Goal: Transaction & Acquisition: Purchase product/service

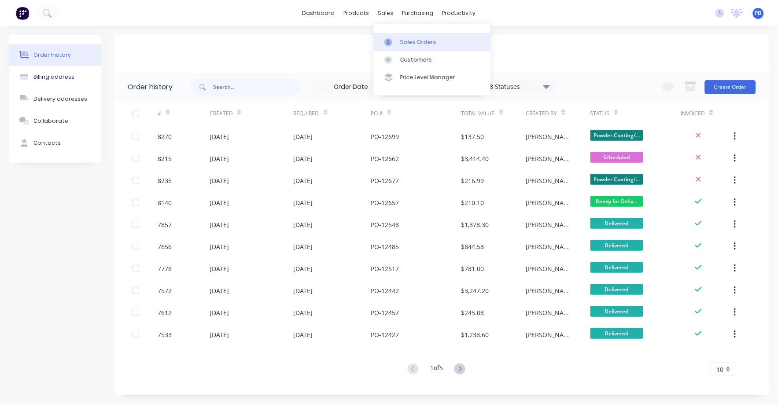
click at [422, 39] on div "Sales Orders" at bounding box center [418, 42] width 36 height 8
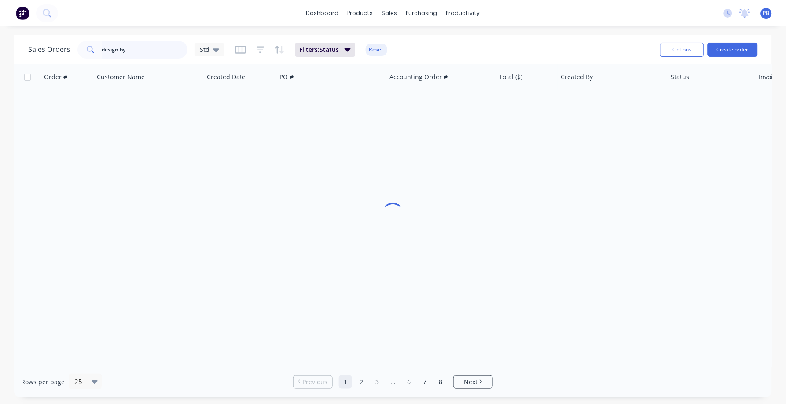
click at [152, 47] on input "design by" at bounding box center [145, 50] width 86 height 18
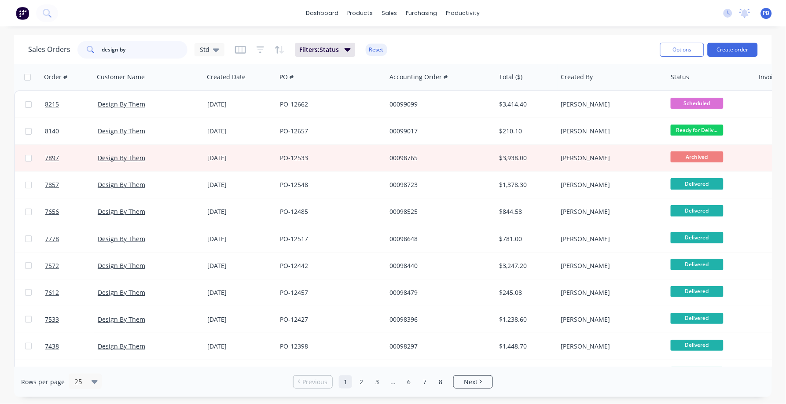
drag, startPoint x: 149, startPoint y: 49, endPoint x: 82, endPoint y: 46, distance: 67.4
click at [82, 46] on div "design by" at bounding box center [132, 50] width 110 height 18
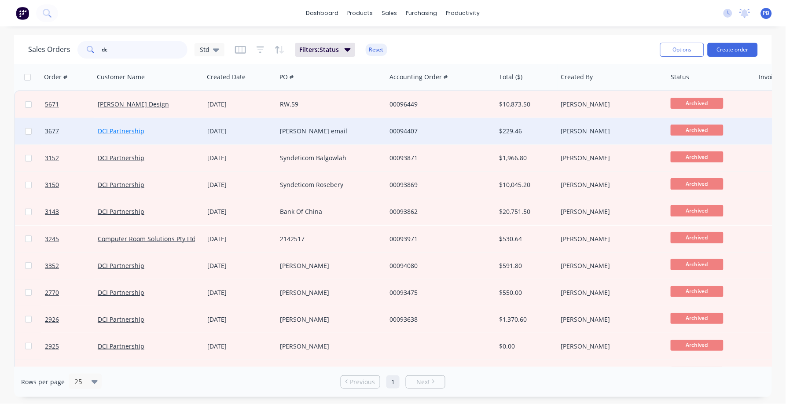
type input "dc"
click at [122, 131] on link "DCI Partnership" at bounding box center [121, 131] width 47 height 8
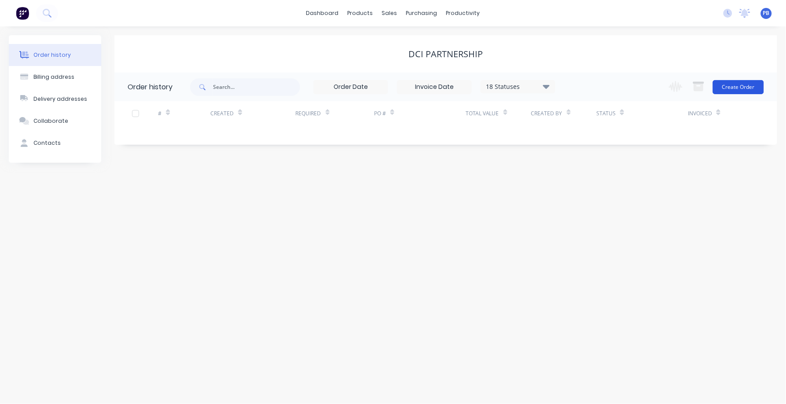
click at [738, 86] on button "Create Order" at bounding box center [738, 87] width 51 height 14
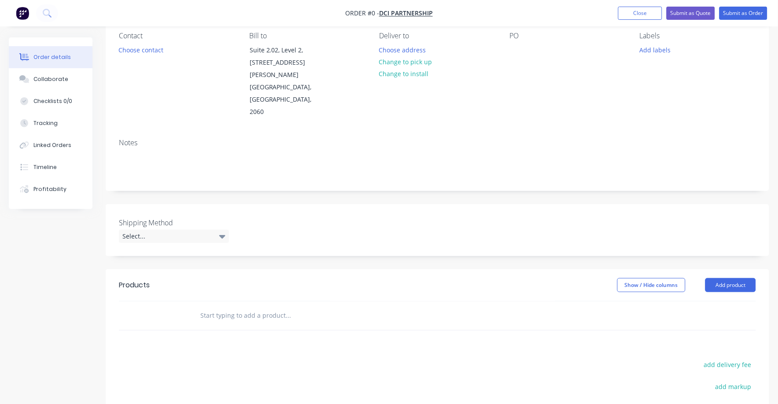
scroll to position [110, 0]
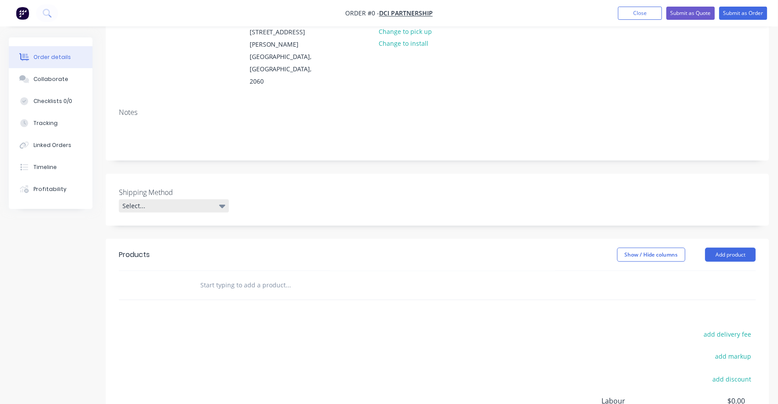
click at [221, 205] on icon at bounding box center [222, 207] width 6 height 4
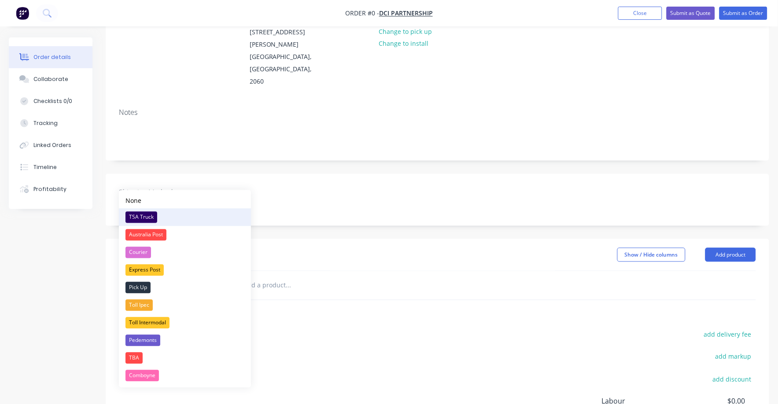
click at [144, 219] on div "TSA Truck" at bounding box center [141, 217] width 32 height 11
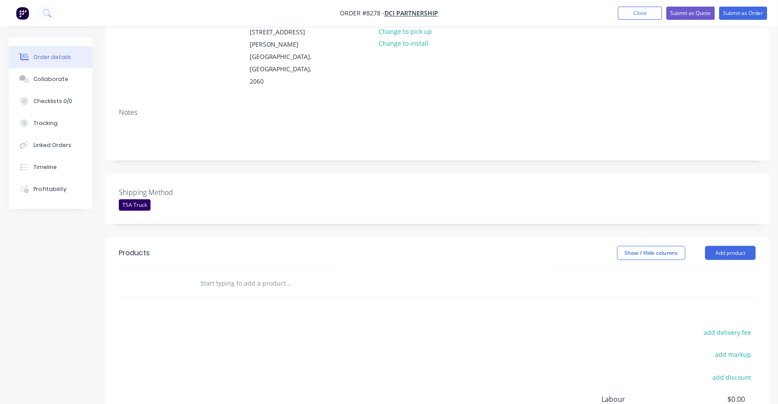
click at [198, 275] on div at bounding box center [325, 284] width 264 height 18
drag, startPoint x: 195, startPoint y: 258, endPoint x: 205, endPoint y: 258, distance: 10.1
click at [197, 275] on div at bounding box center [325, 284] width 264 height 18
drag, startPoint x: 205, startPoint y: 258, endPoint x: 210, endPoint y: 257, distance: 5.3
click at [206, 275] on input "text" at bounding box center [288, 284] width 176 height 18
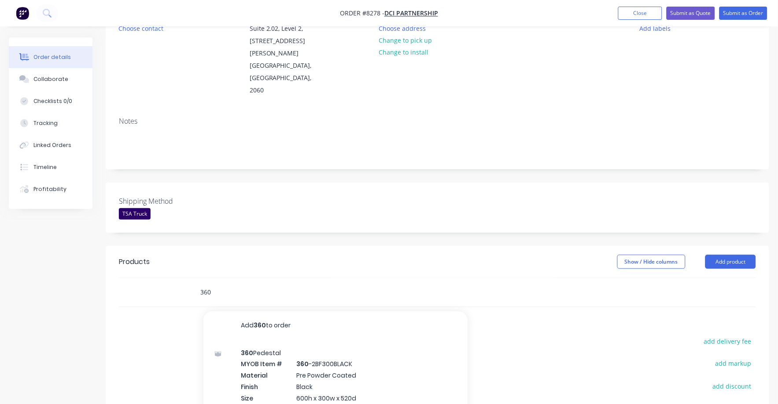
scroll to position [110, 0]
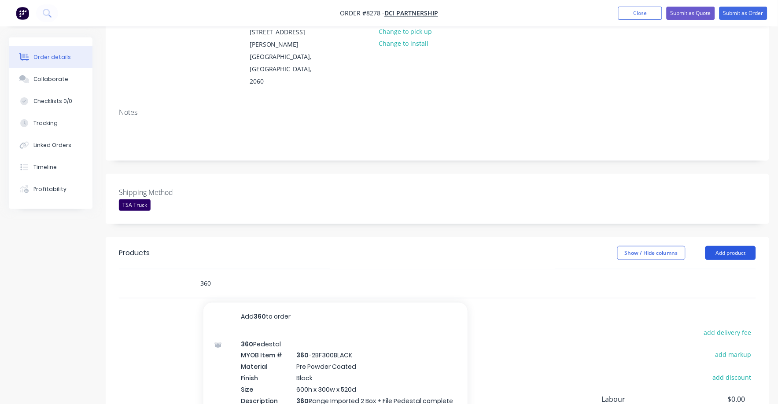
type input "360"
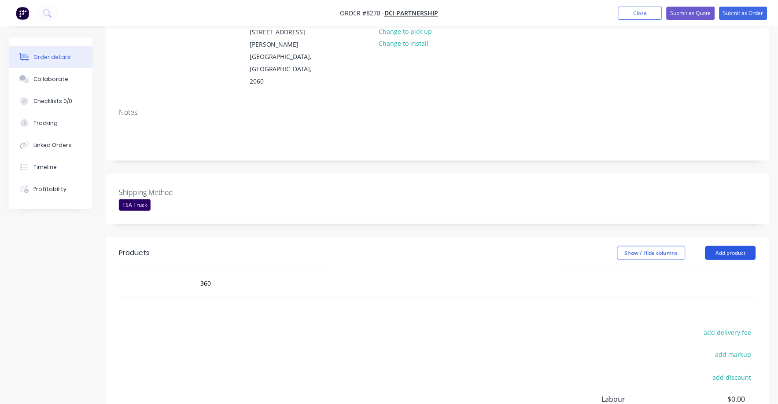
click at [729, 246] on button "Add product" at bounding box center [730, 253] width 51 height 14
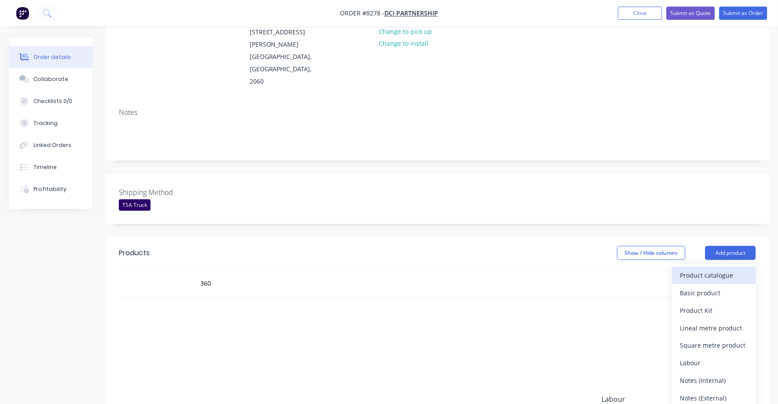
click at [711, 269] on div "Product catalogue" at bounding box center [714, 275] width 68 height 13
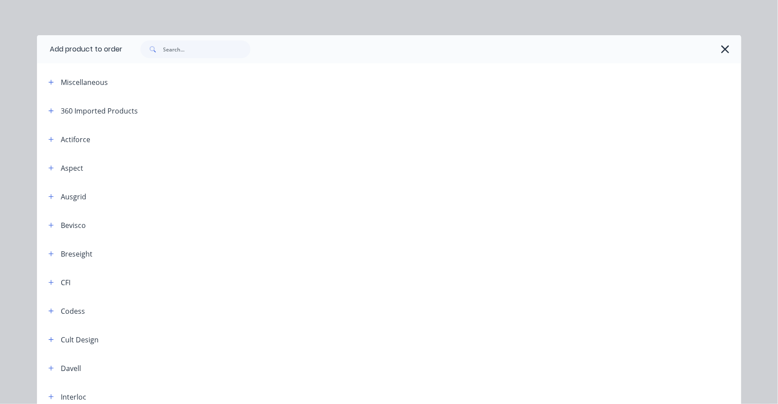
click at [105, 110] on div "360 Imported Products" at bounding box center [99, 111] width 77 height 11
click at [48, 111] on icon "button" at bounding box center [50, 110] width 5 height 5
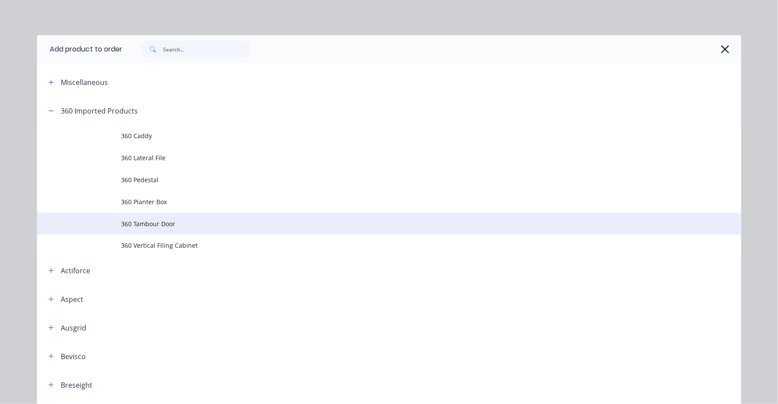
click at [151, 224] on span "360 Tambour Door" at bounding box center [370, 223] width 496 height 9
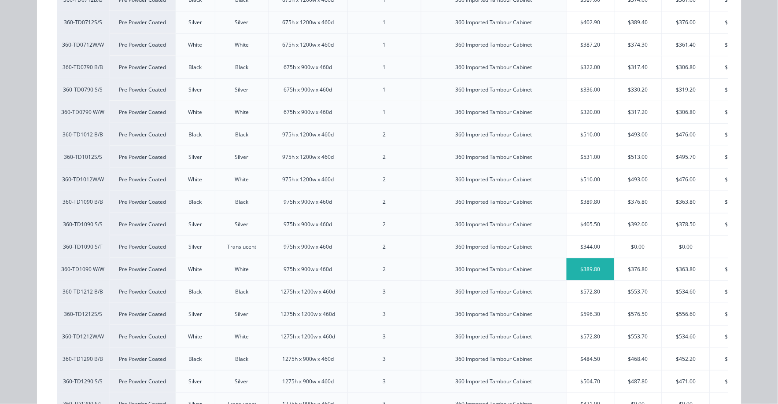
scroll to position [220, 0]
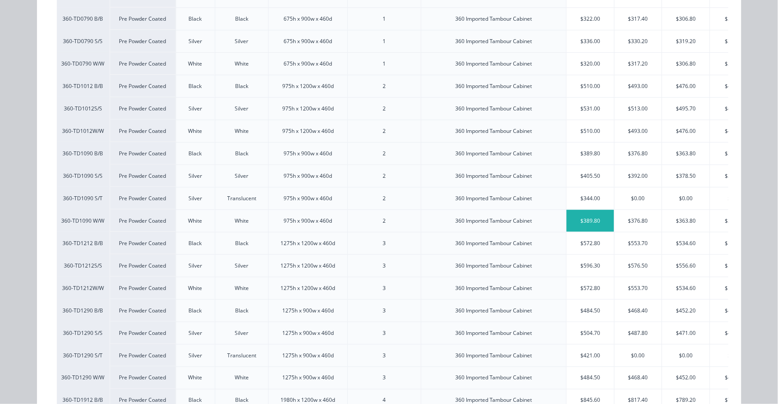
click at [585, 221] on div "$389.80" at bounding box center [591, 221] width 48 height 22
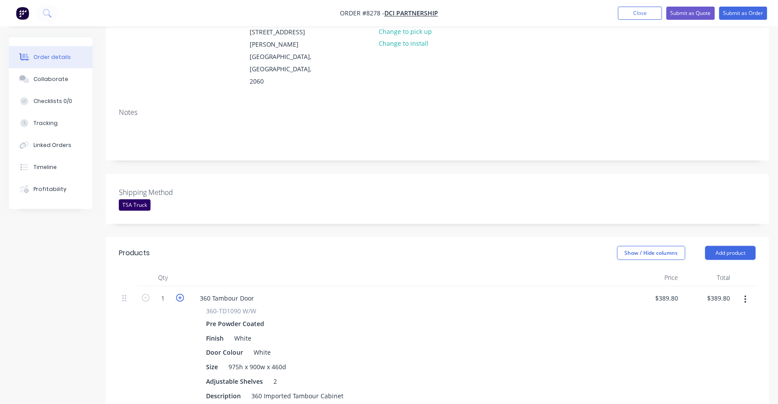
click at [181, 294] on icon "button" at bounding box center [180, 298] width 8 height 8
type input "2"
type input "$779.60"
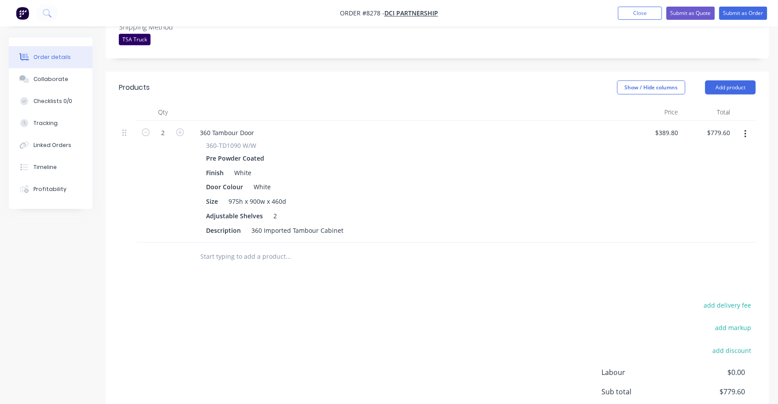
scroll to position [220, 0]
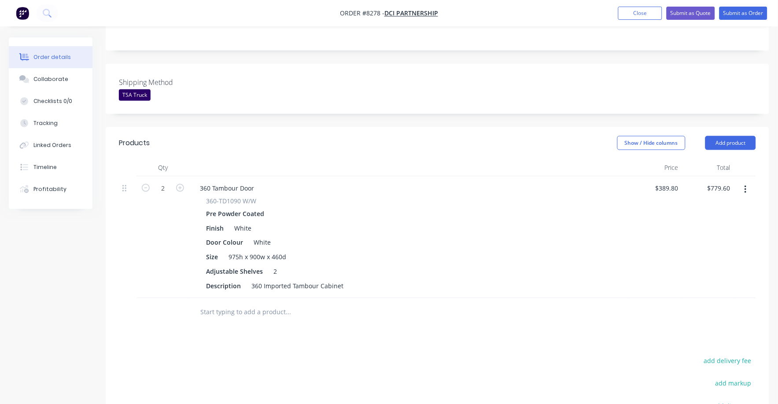
click at [222, 304] on input "text" at bounding box center [288, 313] width 176 height 18
click at [719, 136] on button "Add product" at bounding box center [730, 143] width 51 height 14
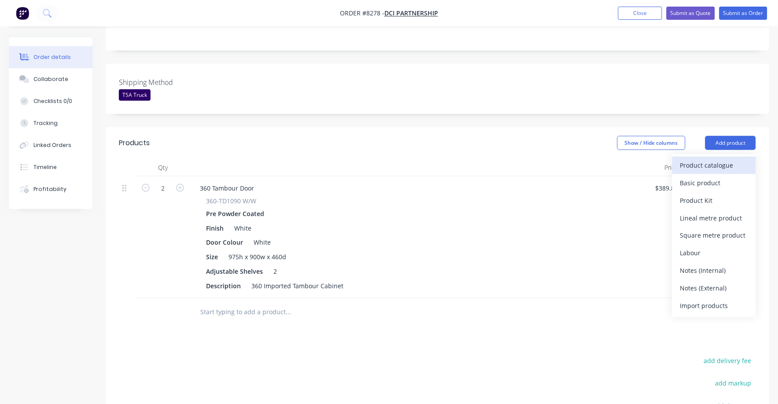
click at [697, 159] on div "Product catalogue" at bounding box center [714, 165] width 68 height 13
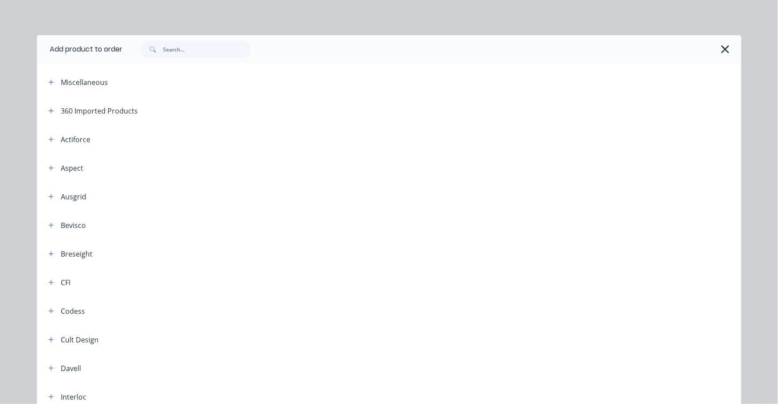
click at [96, 111] on div "360 Imported Products" at bounding box center [99, 111] width 77 height 11
click at [48, 109] on icon "button" at bounding box center [50, 110] width 5 height 5
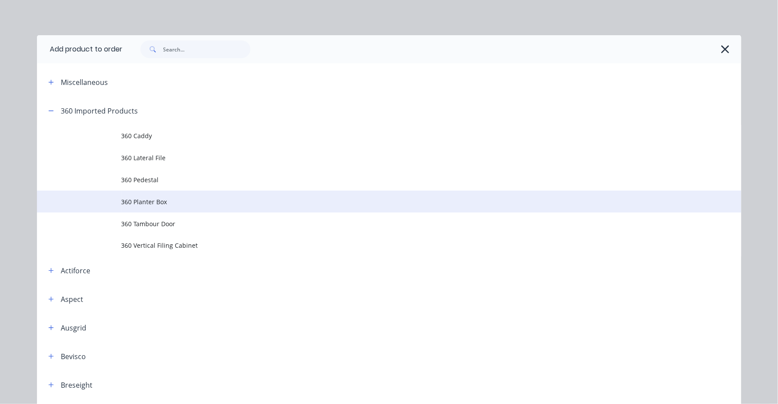
click at [153, 199] on span "360 Planter Box" at bounding box center [370, 201] width 496 height 9
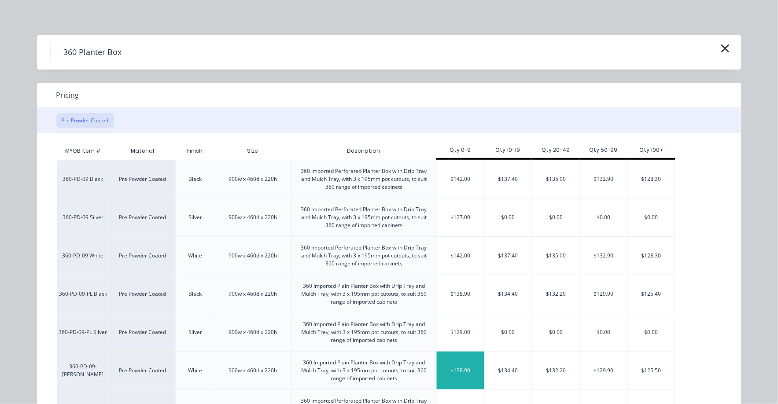
click at [461, 372] on div "$138.90" at bounding box center [461, 371] width 48 height 38
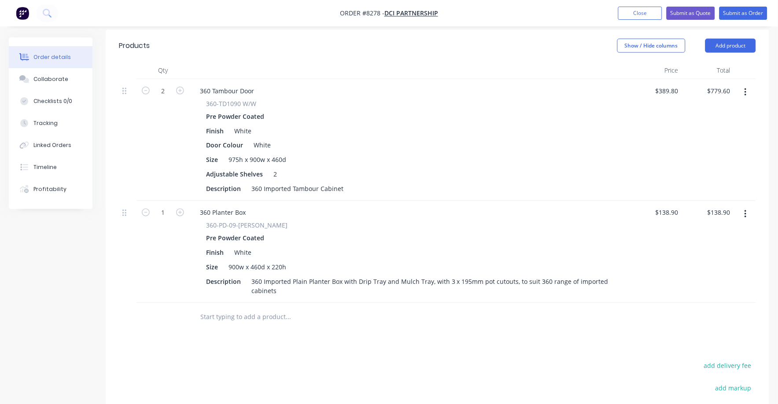
scroll to position [330, 0]
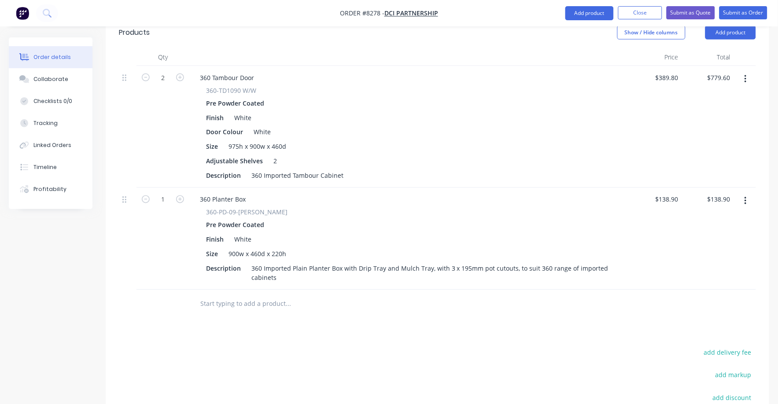
click at [247, 295] on input "text" at bounding box center [288, 304] width 176 height 18
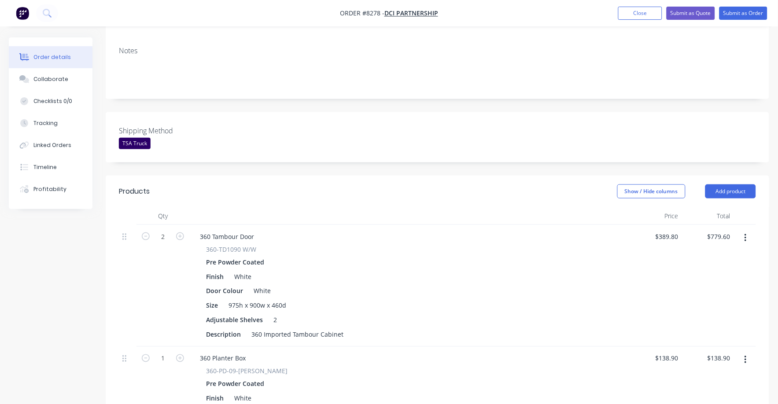
scroll to position [150, 0]
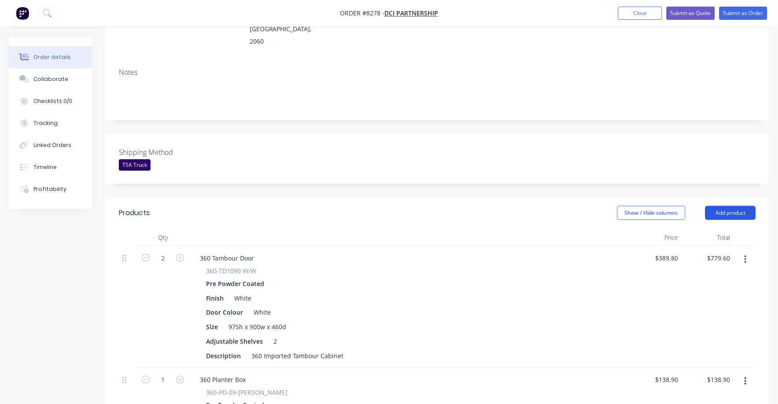
type input "deliver to site"
click at [735, 206] on button "Add product" at bounding box center [730, 213] width 51 height 14
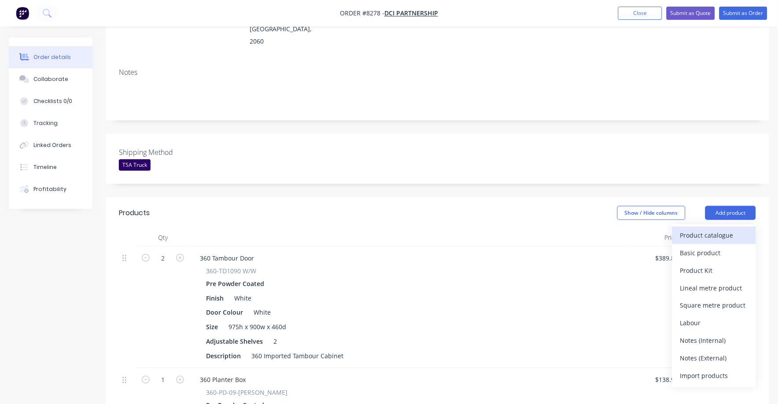
click at [712, 229] on div "Product catalogue" at bounding box center [714, 235] width 68 height 13
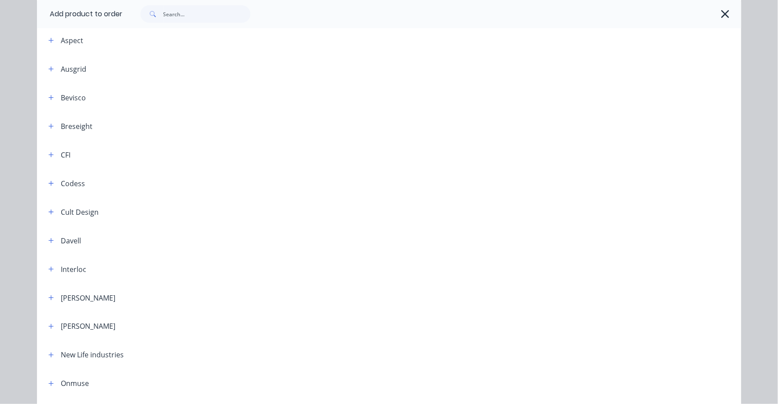
scroll to position [0, 0]
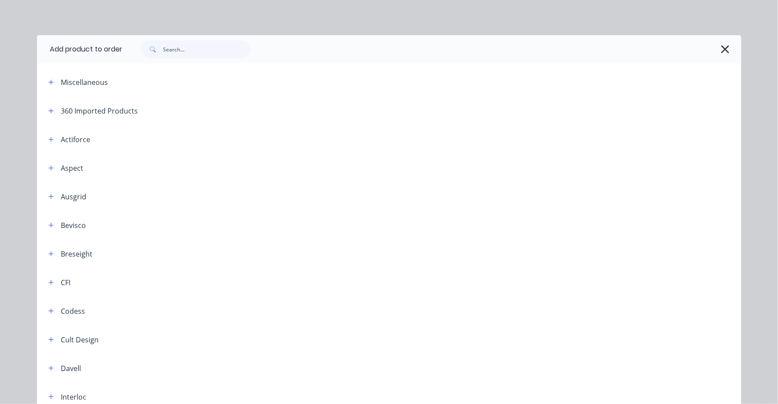
click at [86, 78] on div "Miscellaneous" at bounding box center [84, 82] width 47 height 11
click at [46, 84] on button "button" at bounding box center [51, 82] width 11 height 11
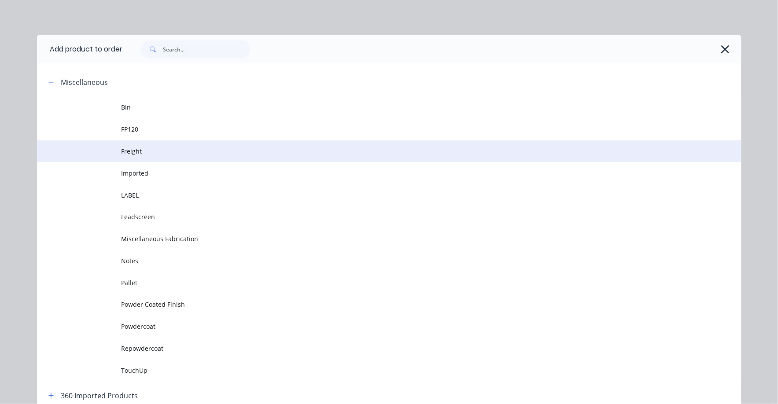
click at [122, 151] on span "Freight" at bounding box center [370, 151] width 496 height 9
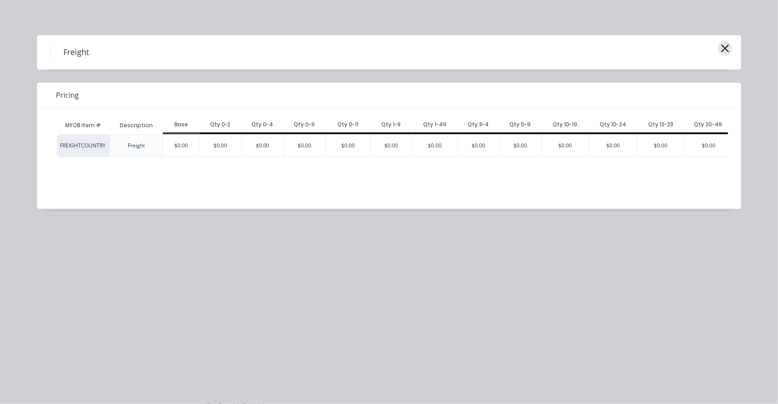
click at [719, 44] on button "button" at bounding box center [725, 49] width 15 height 14
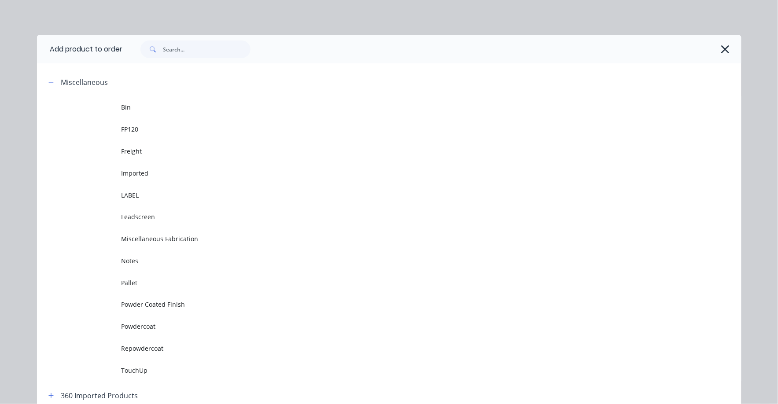
click at [705, 47] on div at bounding box center [428, 50] width 610 height 18
click at [723, 49] on icon "button" at bounding box center [725, 49] width 9 height 12
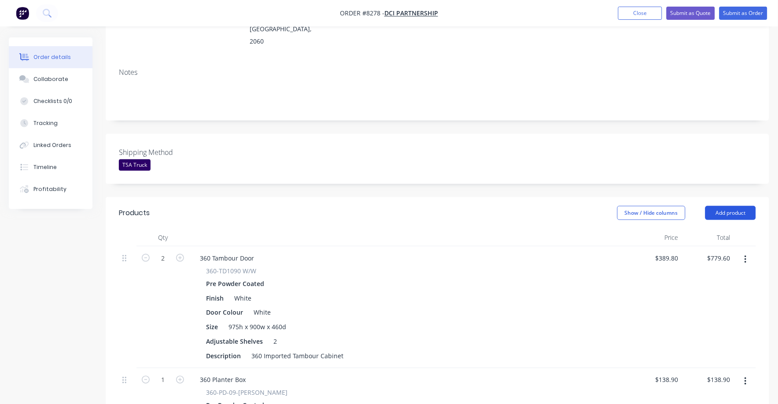
click at [725, 206] on button "Add product" at bounding box center [730, 213] width 51 height 14
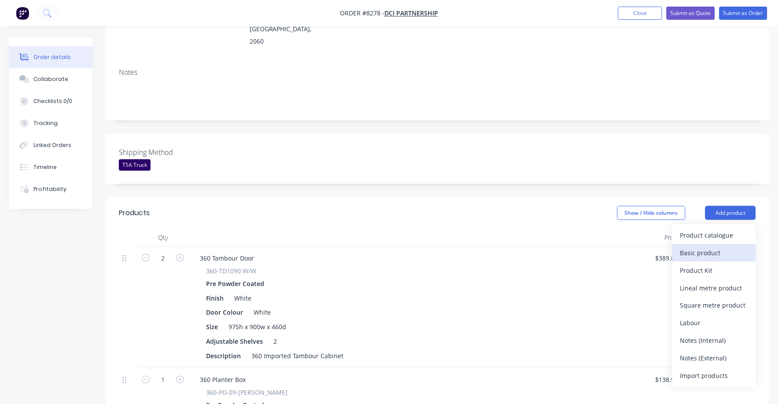
click at [701, 247] on div "Basic product" at bounding box center [714, 253] width 68 height 13
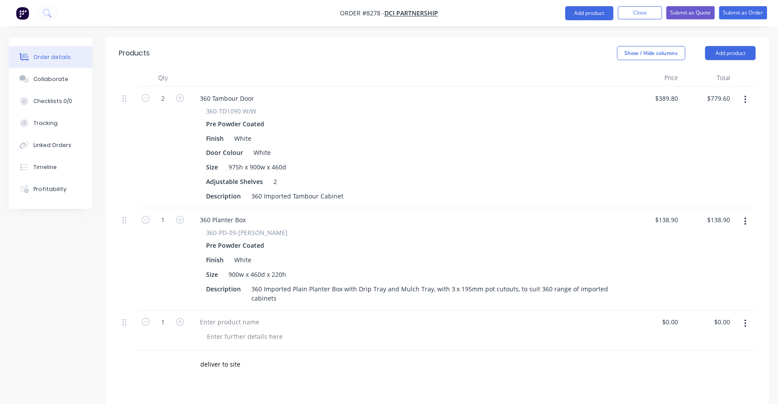
scroll to position [260, 0]
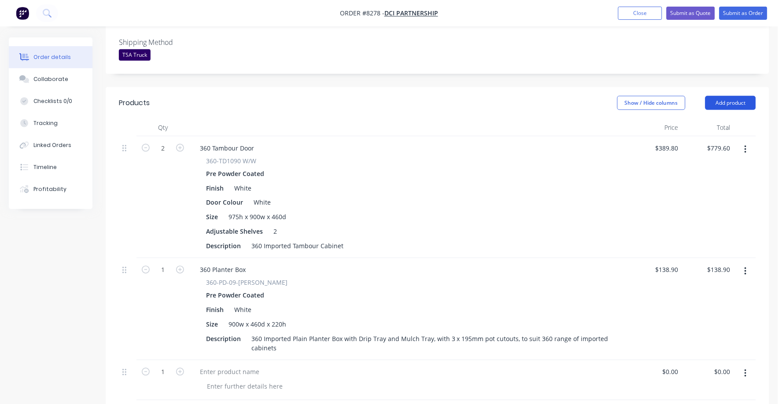
click at [737, 96] on button "Add product" at bounding box center [730, 103] width 51 height 14
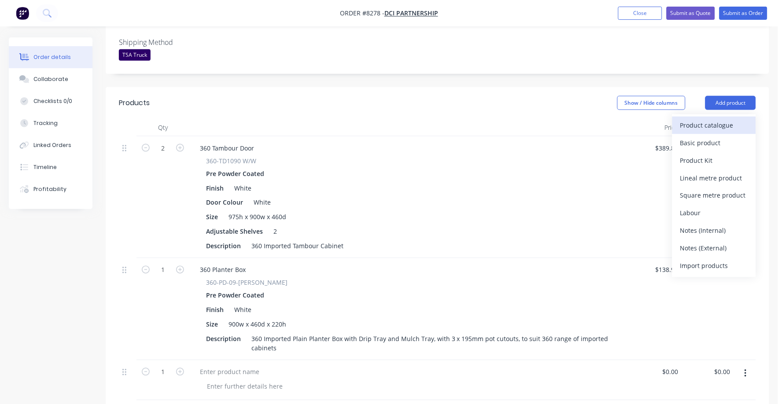
click at [705, 119] on div "Product catalogue" at bounding box center [714, 125] width 68 height 13
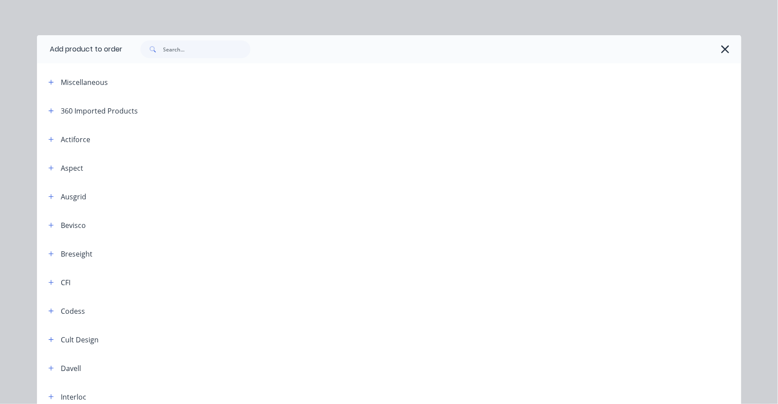
scroll to position [0, 0]
click at [48, 81] on icon "button" at bounding box center [50, 82] width 5 height 6
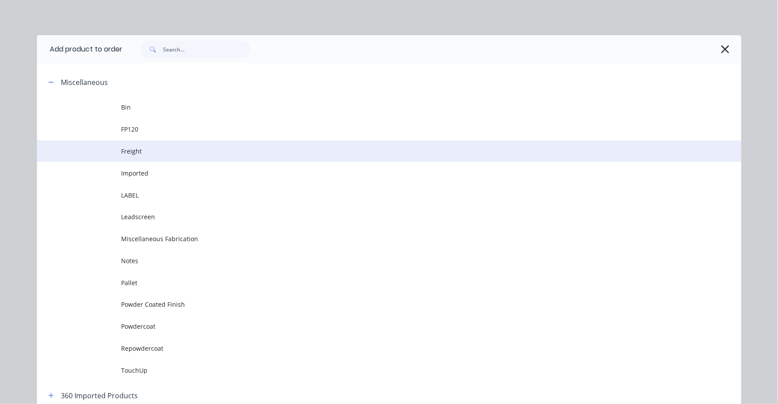
click at [128, 145] on td "Freight" at bounding box center [432, 151] width 620 height 22
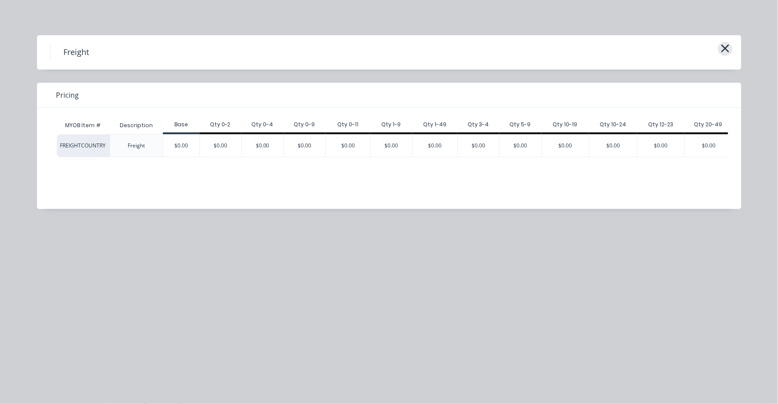
click at [725, 48] on icon "button" at bounding box center [725, 48] width 8 height 8
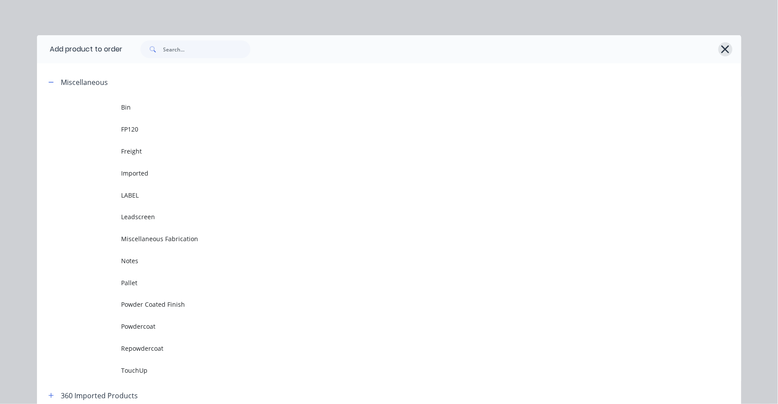
click at [720, 42] on button "button" at bounding box center [726, 49] width 14 height 14
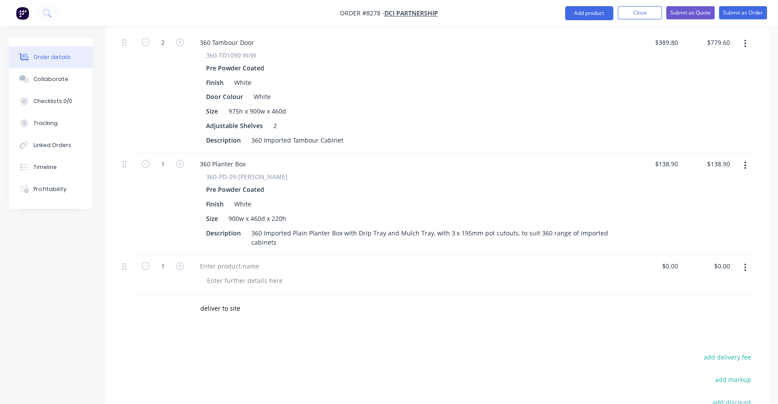
scroll to position [385, 0]
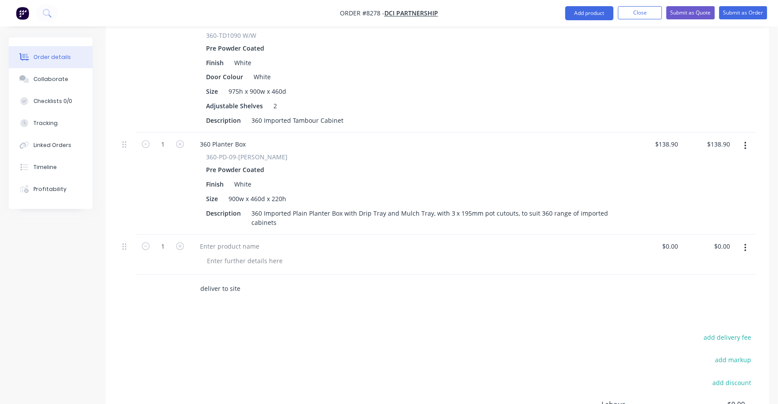
click at [242, 280] on input "deliver to site" at bounding box center [288, 289] width 176 height 18
click at [747, 243] on icon "button" at bounding box center [746, 248] width 2 height 10
click at [689, 300] on div "Delete" at bounding box center [714, 306] width 68 height 13
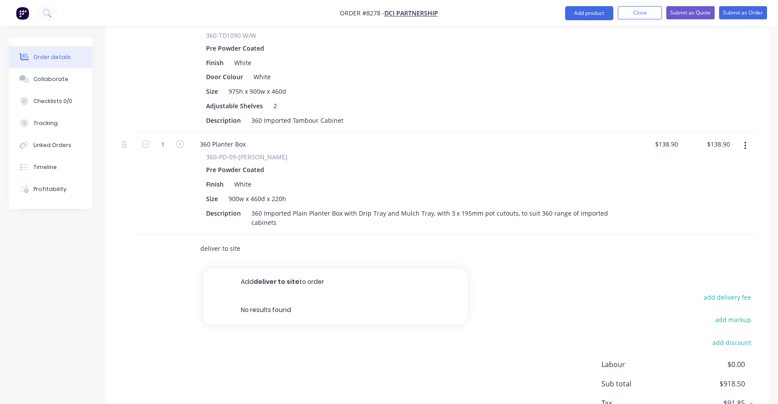
click at [250, 240] on input "deliver to site" at bounding box center [288, 249] width 176 height 18
click at [184, 235] on div at bounding box center [162, 249] width 53 height 29
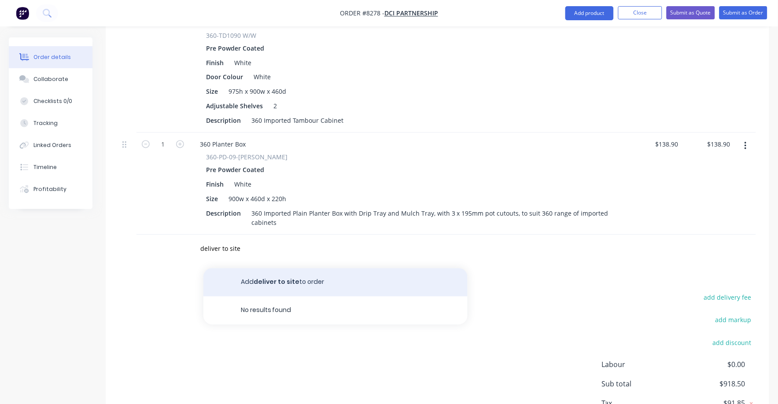
click at [308, 269] on button "Add deliver to site to order" at bounding box center [335, 283] width 264 height 28
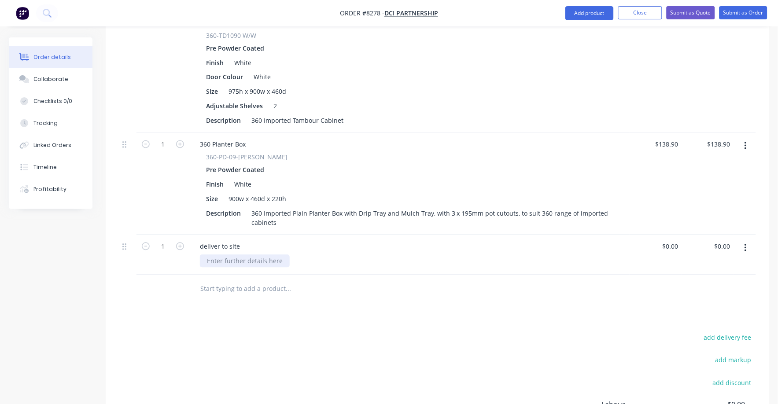
click at [206, 255] on div at bounding box center [245, 261] width 90 height 13
drag, startPoint x: 206, startPoint y: 234, endPoint x: 286, endPoint y: 237, distance: 79.3
click at [286, 255] on div at bounding box center [245, 261] width 90 height 13
drag, startPoint x: 284, startPoint y: 237, endPoint x: 209, endPoint y: 235, distance: 75.3
click at [209, 255] on div at bounding box center [245, 261] width 90 height 13
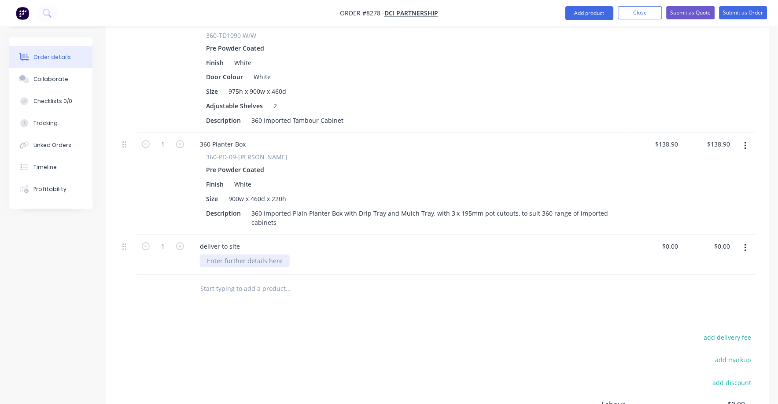
drag, startPoint x: 204, startPoint y: 234, endPoint x: 282, endPoint y: 234, distance: 77.9
click at [277, 255] on div at bounding box center [245, 261] width 90 height 13
type input "$220.00"
click at [587, 275] on div at bounding box center [437, 289] width 637 height 29
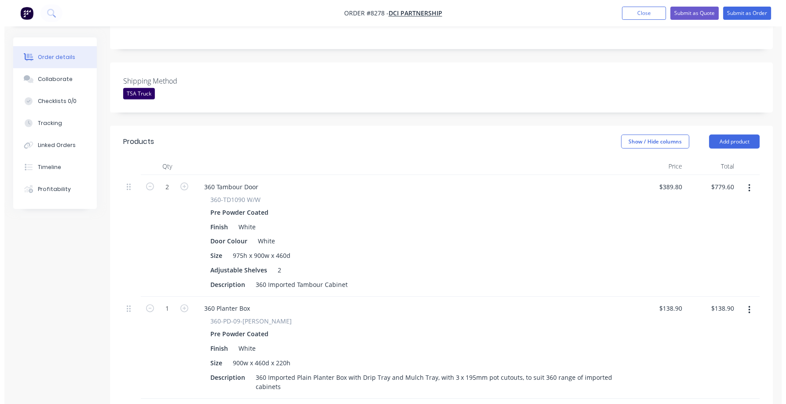
scroll to position [220, 0]
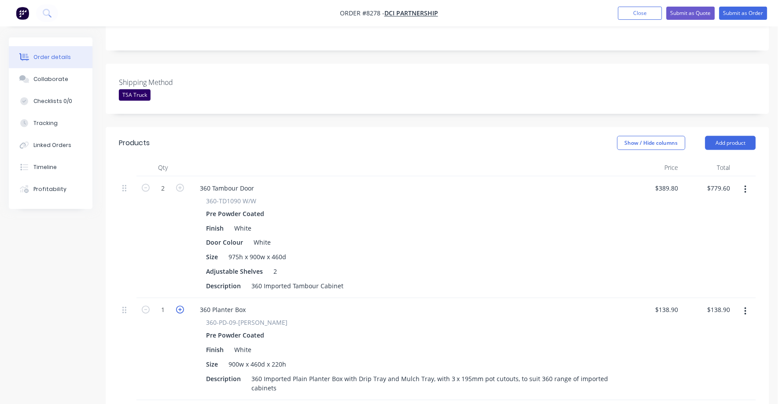
click at [180, 306] on icon "button" at bounding box center [180, 310] width 8 height 8
type input "2"
type input "$277.80"
click at [696, 11] on button "Submit as Quote" at bounding box center [691, 13] width 48 height 13
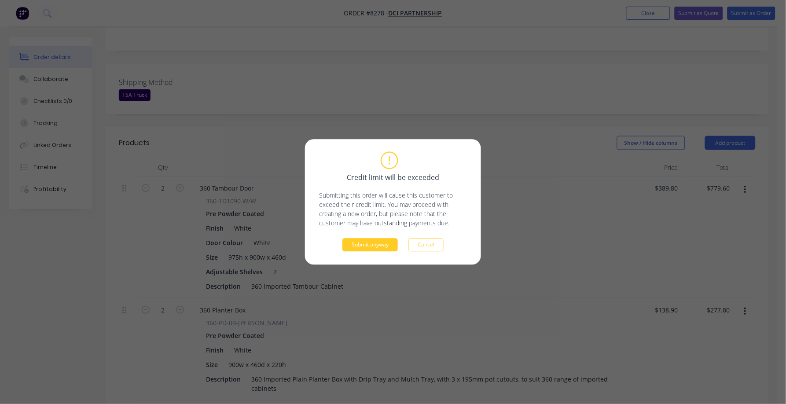
click at [373, 249] on button "Submit anyway" at bounding box center [370, 245] width 55 height 13
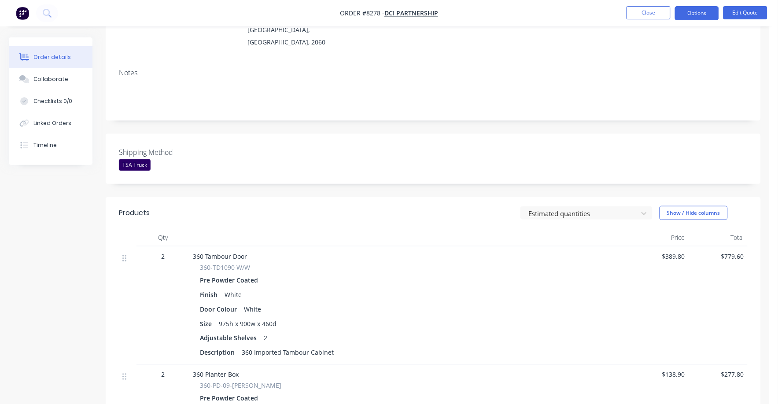
scroll to position [0, 0]
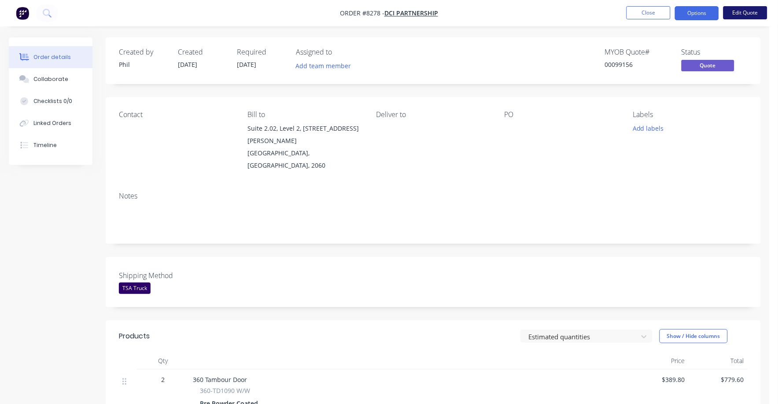
click at [750, 8] on button "Edit Quote" at bounding box center [745, 12] width 44 height 13
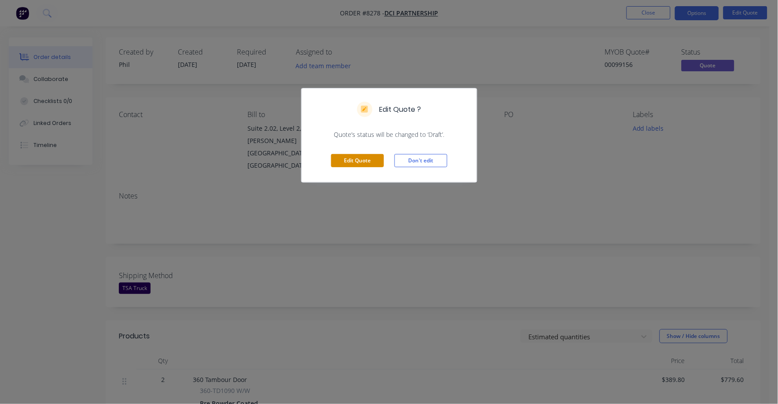
click at [358, 159] on button "Edit Quote" at bounding box center [357, 160] width 53 height 13
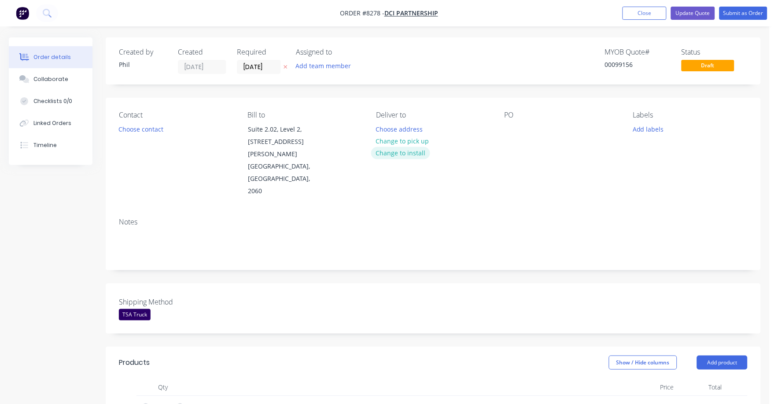
click at [409, 153] on button "Change to install" at bounding box center [400, 153] width 59 height 12
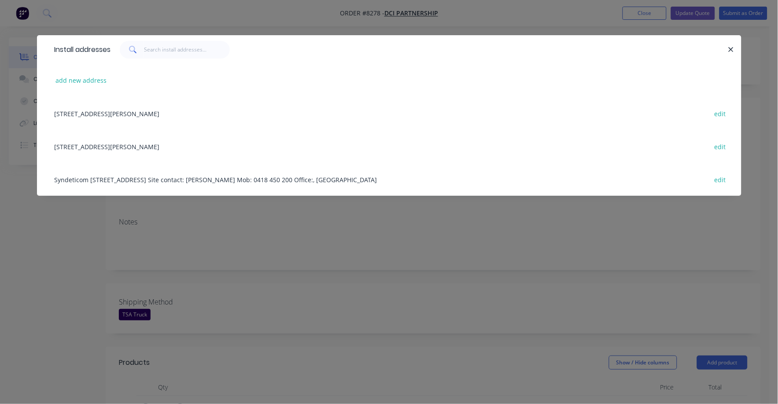
click at [109, 77] on div "add new address" at bounding box center [389, 80] width 678 height 33
click at [91, 79] on button "add new address" at bounding box center [81, 80] width 60 height 12
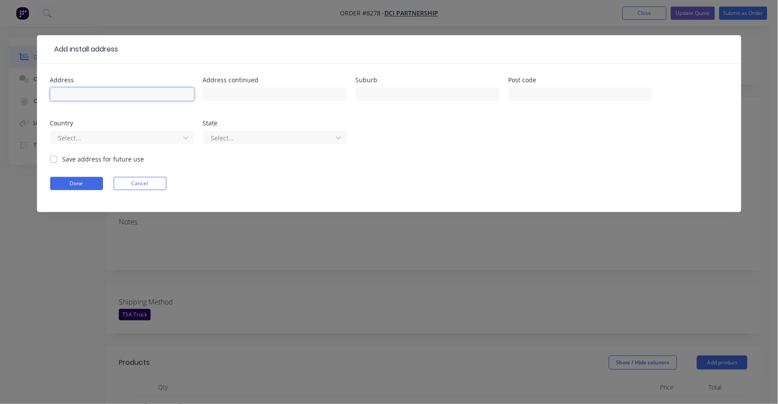
click at [79, 88] on input "text" at bounding box center [122, 94] width 144 height 13
type input "TO BE CONFIRMED"
click at [78, 183] on button "Done" at bounding box center [76, 183] width 53 height 13
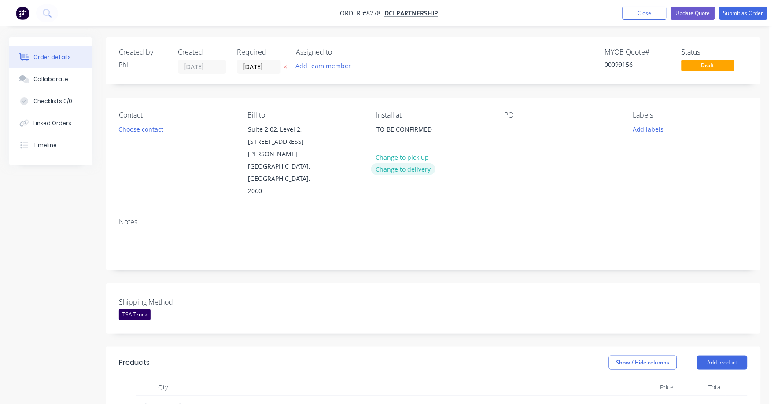
click at [409, 167] on button "Change to delivery" at bounding box center [403, 169] width 64 height 12
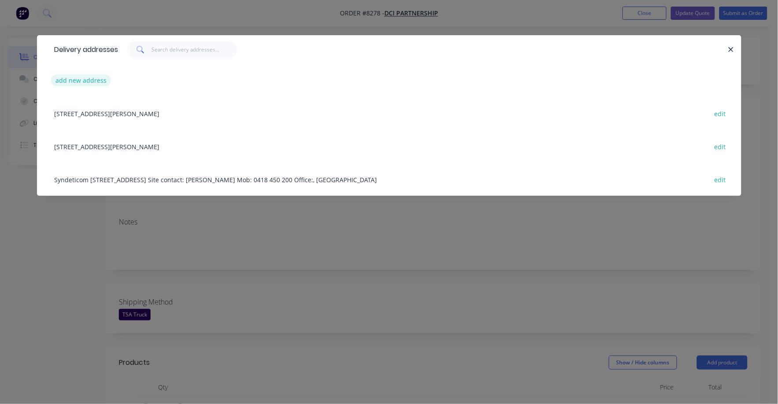
click at [97, 79] on button "add new address" at bounding box center [81, 80] width 60 height 12
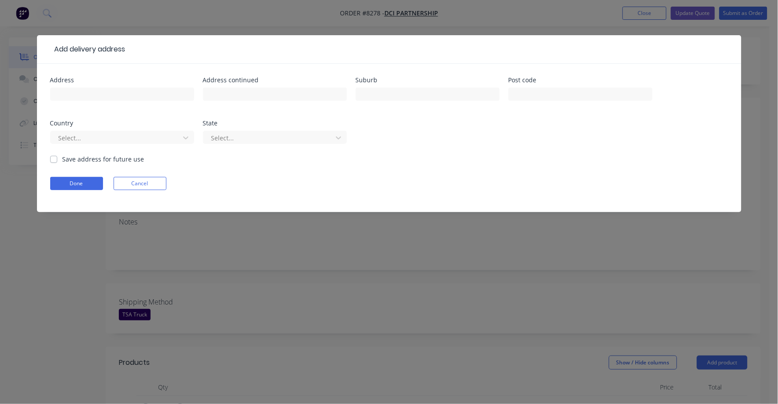
click at [60, 102] on div at bounding box center [122, 98] width 144 height 26
click at [61, 96] on input "text" at bounding box center [122, 94] width 144 height 13
type input "TO BE CONFIRMED"
click at [83, 184] on button "Done" at bounding box center [76, 183] width 53 height 13
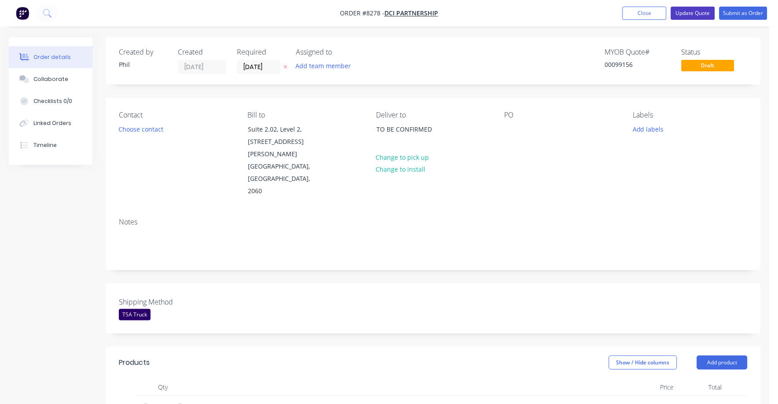
click at [696, 12] on button "Update Quote" at bounding box center [693, 13] width 44 height 13
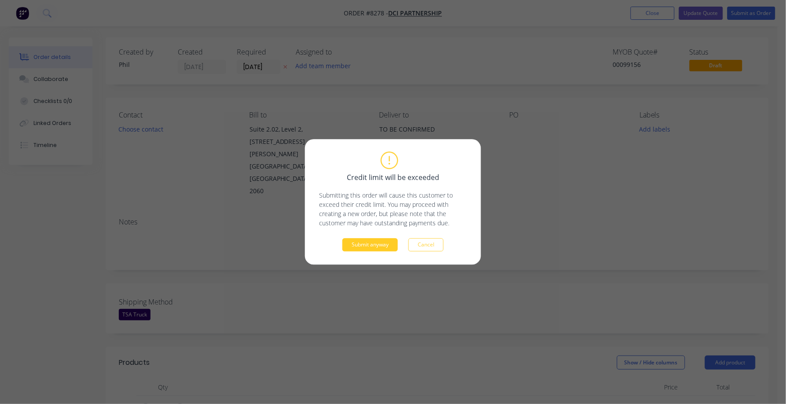
click at [378, 249] on button "Submit anyway" at bounding box center [370, 245] width 55 height 13
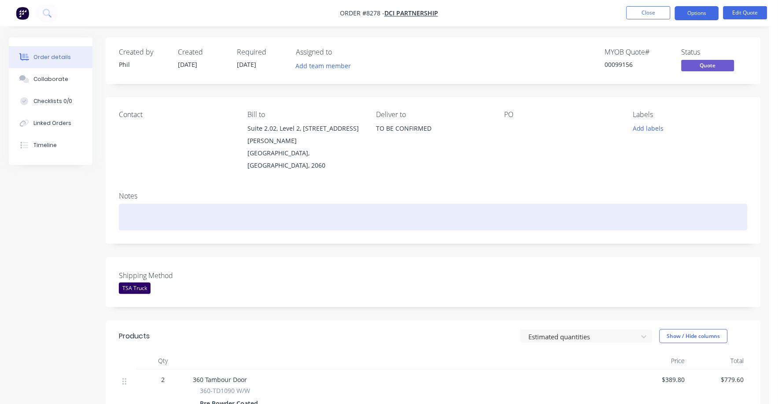
click at [187, 204] on div at bounding box center [433, 217] width 629 height 27
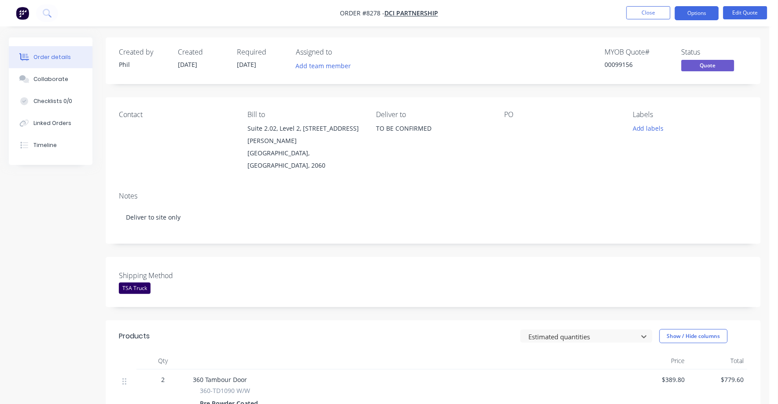
click at [512, 192] on div "Notes" at bounding box center [433, 196] width 629 height 8
click at [284, 220] on div "Notes Deliver to site only" at bounding box center [433, 214] width 655 height 59
click at [695, 15] on button "Options" at bounding box center [697, 13] width 44 height 14
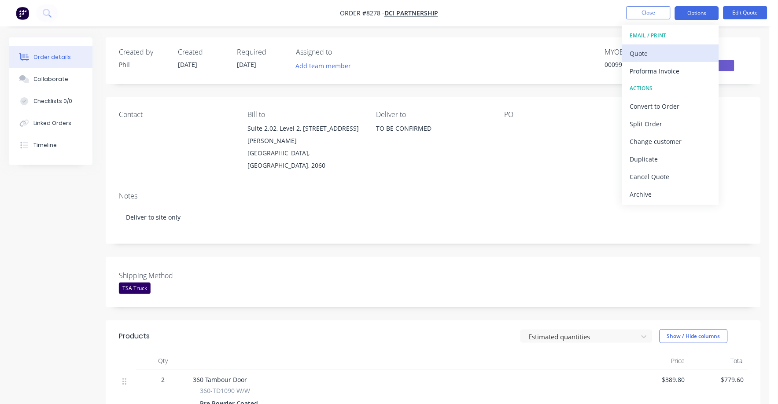
click at [649, 50] on div "Quote" at bounding box center [670, 53] width 81 height 13
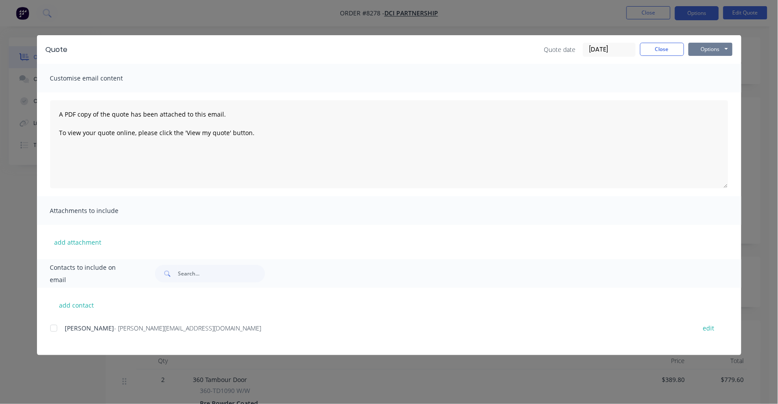
click at [712, 48] on button "Options" at bounding box center [711, 49] width 44 height 13
click at [706, 79] on button "Print" at bounding box center [717, 79] width 56 height 15
click at [651, 47] on button "Close" at bounding box center [662, 49] width 44 height 13
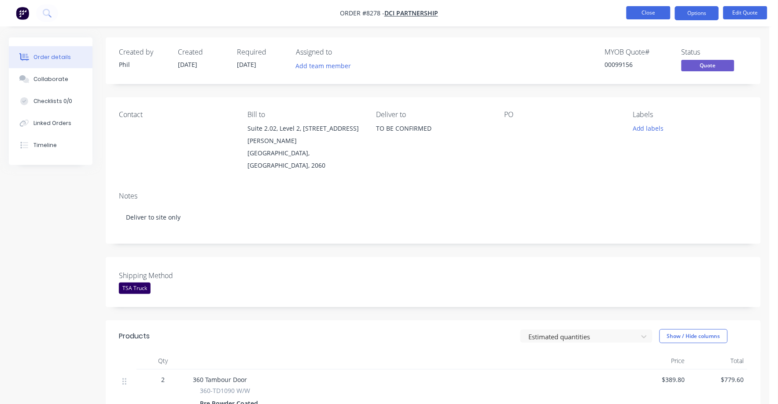
click at [653, 18] on button "Close" at bounding box center [649, 12] width 44 height 13
